Goal: Information Seeking & Learning: Learn about a topic

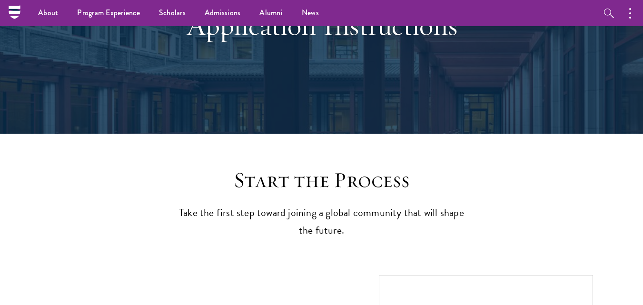
scroll to position [104, 0]
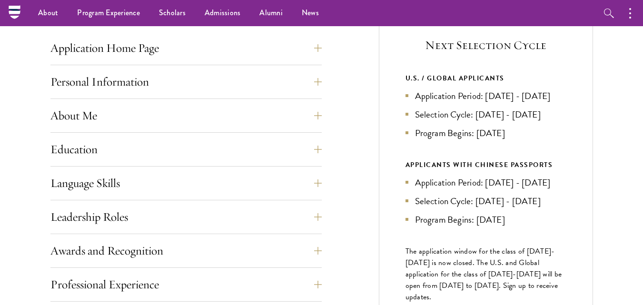
scroll to position [376, 0]
drag, startPoint x: 432, startPoint y: 95, endPoint x: 472, endPoint y: 97, distance: 39.5
click at [472, 97] on li "Application Period: Apr 2026 - Sep 2026" at bounding box center [485, 96] width 161 height 14
drag, startPoint x: 490, startPoint y: 96, endPoint x: 519, endPoint y: 96, distance: 29.0
click at [519, 96] on li "Application Period: [DATE] - [DATE]" at bounding box center [485, 96] width 161 height 14
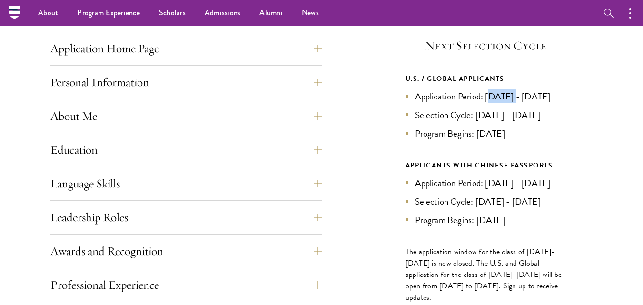
drag, startPoint x: 431, startPoint y: 107, endPoint x: 407, endPoint y: 111, distance: 24.1
click at [407, 103] on li "Application Period: [DATE] - [DATE]" at bounding box center [485, 96] width 161 height 14
drag, startPoint x: 422, startPoint y: 129, endPoint x: 473, endPoint y: 133, distance: 52.0
click at [473, 122] on li "Selection Cycle: [DATE] - [DATE]" at bounding box center [485, 115] width 161 height 14
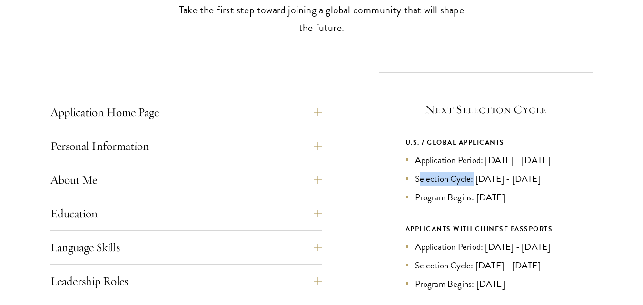
scroll to position [315, 0]
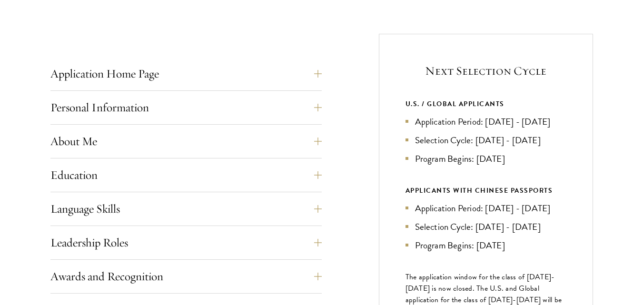
scroll to position [352, 0]
click at [136, 71] on button "Application Home Page" at bounding box center [193, 73] width 271 height 23
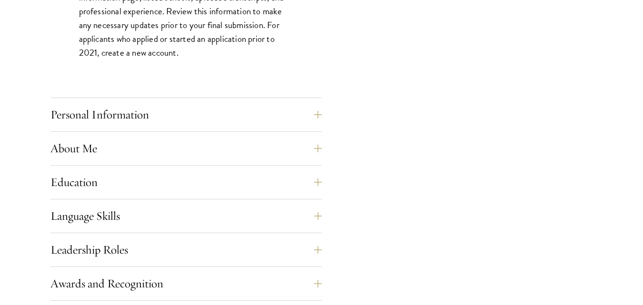
scroll to position [771, 0]
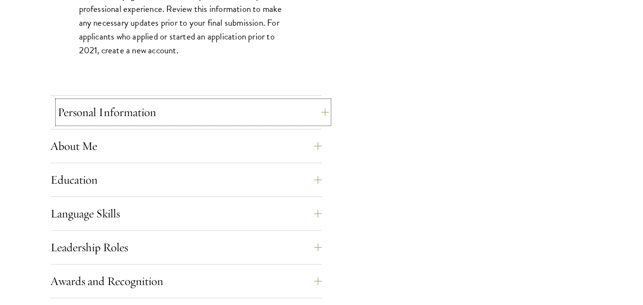
click at [118, 116] on button "Personal Information" at bounding box center [193, 112] width 271 height 23
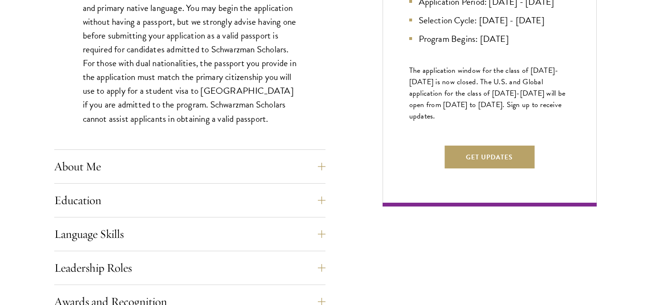
scroll to position [559, 0]
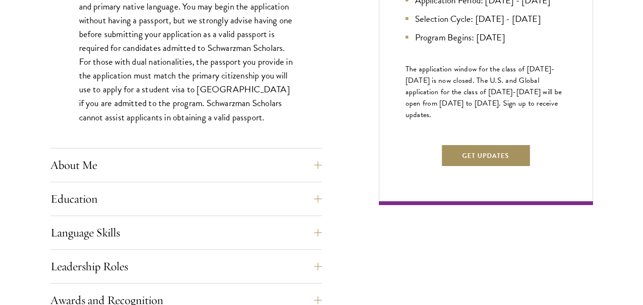
click at [465, 167] on button "Get Updates" at bounding box center [486, 155] width 90 height 23
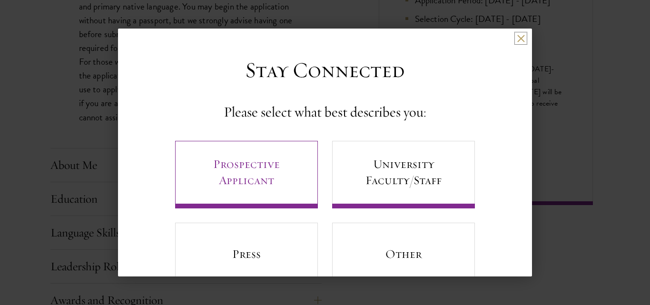
scroll to position [35, 0]
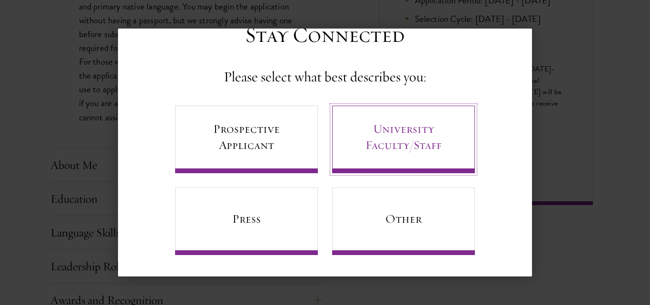
click at [359, 148] on link "University Faculty/Staff" at bounding box center [403, 140] width 143 height 68
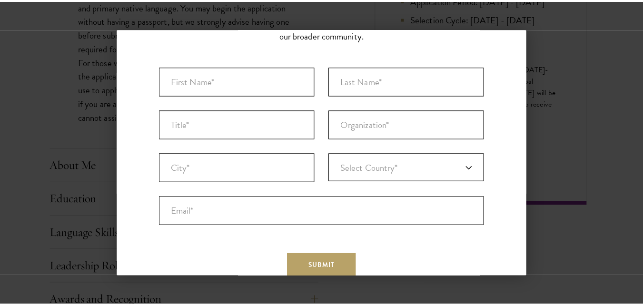
scroll to position [80, 0]
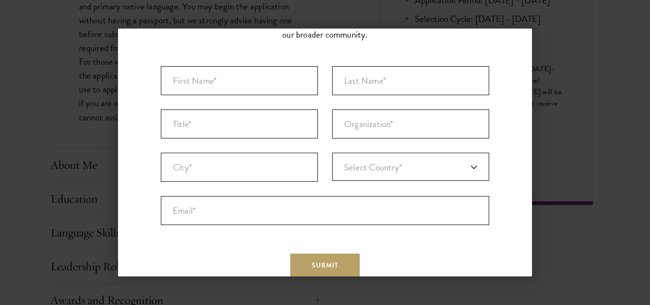
click at [580, 36] on div "Back Stay Connected Please select what best describes you: Prospective Applican…" at bounding box center [325, 153] width 650 height 248
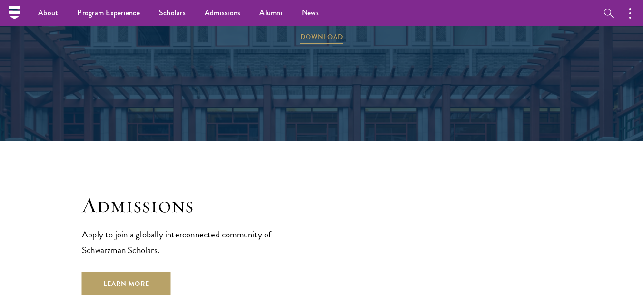
scroll to position [1457, 0]
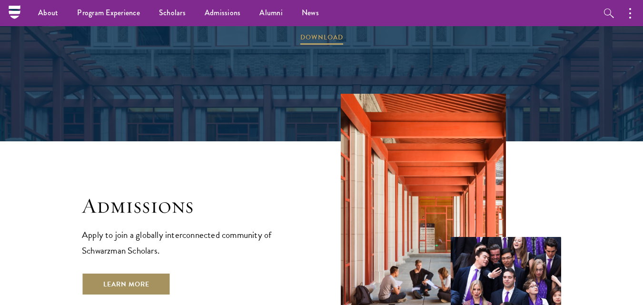
click at [152, 273] on link "Learn More" at bounding box center [126, 284] width 89 height 23
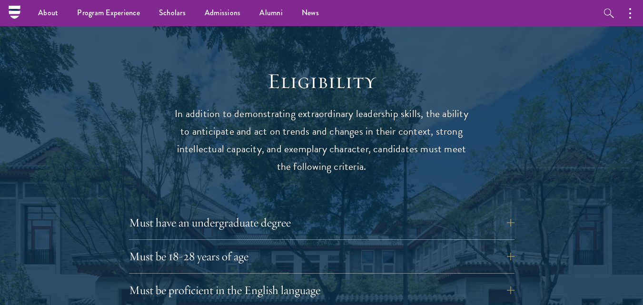
scroll to position [1152, 0]
